Goal: Go to known website: Go to known website

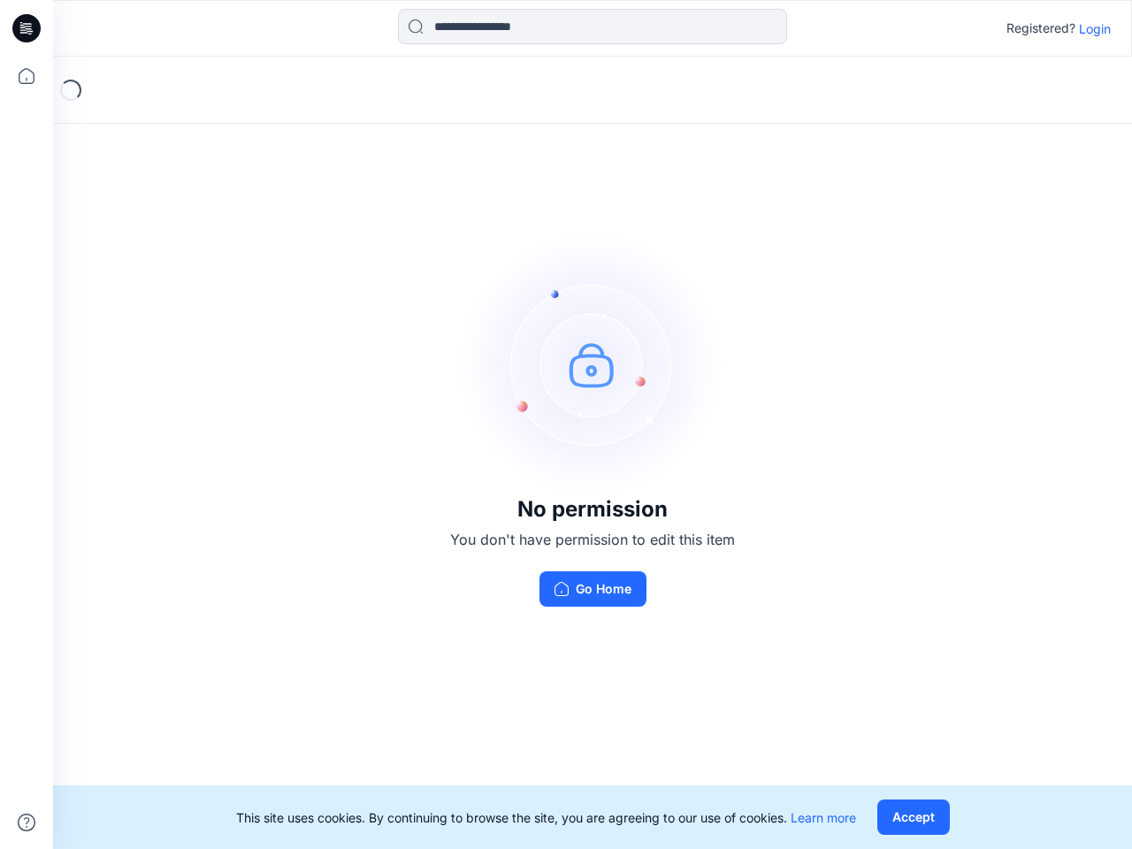
click at [566, 425] on img at bounding box center [592, 364] width 265 height 265
click at [27, 28] on icon at bounding box center [29, 28] width 7 height 1
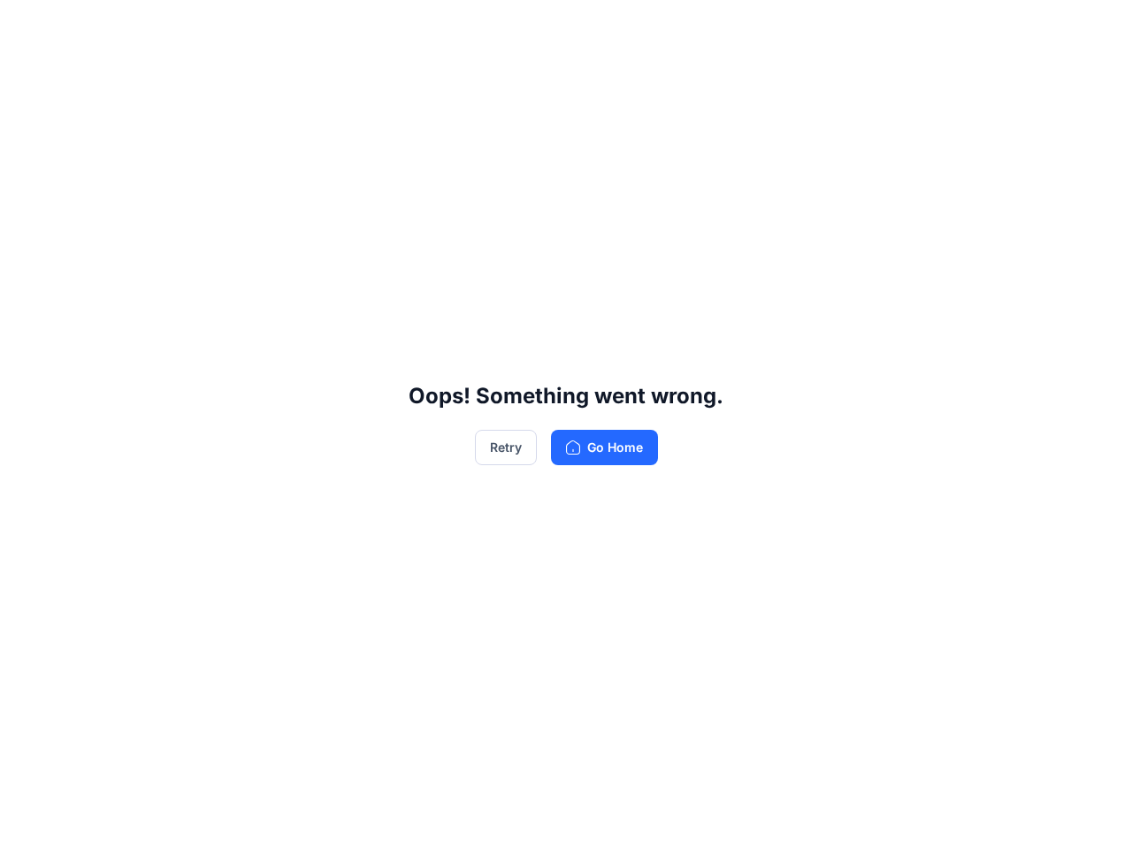
click at [27, 76] on div "Oops! Something went wrong. Retry Go Home" at bounding box center [566, 424] width 1132 height 849
click at [27, 823] on div "Oops! Something went wrong. Retry Go Home" at bounding box center [566, 424] width 1132 height 849
click at [593, 27] on div "Oops! Something went wrong. Retry Go Home" at bounding box center [566, 424] width 1132 height 849
click at [1095, 28] on div "Oops! Something went wrong. Retry Go Home" at bounding box center [566, 424] width 1132 height 849
click at [913, 817] on div "Oops! Something went wrong. Retry Go Home" at bounding box center [566, 424] width 1132 height 849
